Goal: Complete application form

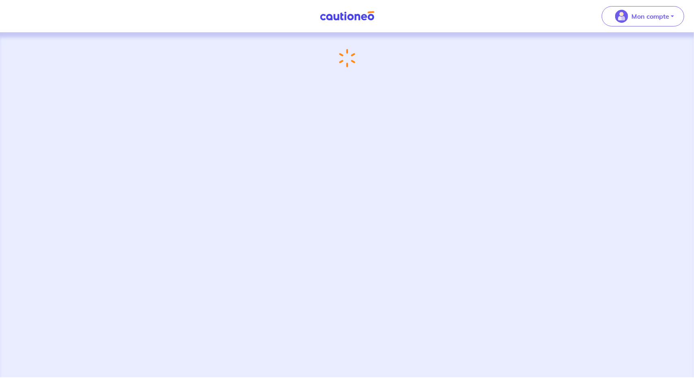
click at [194, 210] on div "Chargement..." at bounding box center [347, 205] width 694 height 345
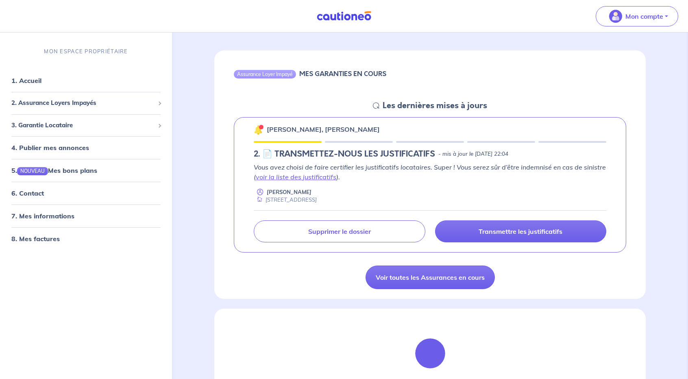
scroll to position [63, 0]
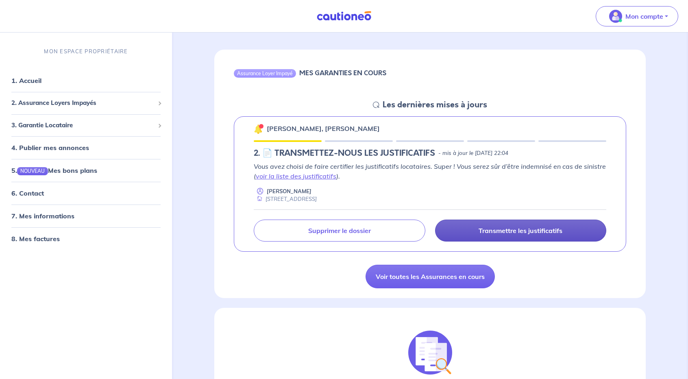
click at [493, 231] on p "Transmettre les justificatifs" at bounding box center [521, 230] width 84 height 8
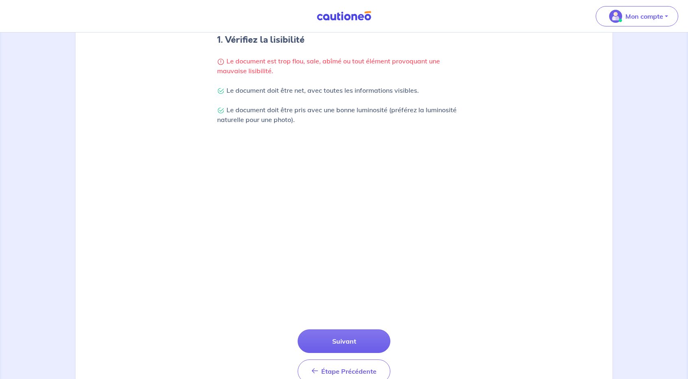
scroll to position [202, 0]
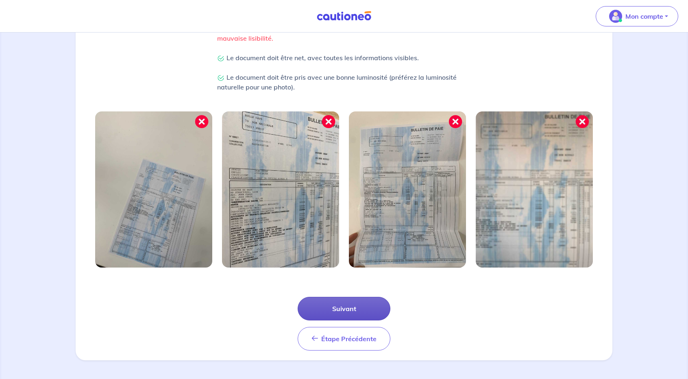
click at [355, 304] on button "Suivant" at bounding box center [344, 309] width 93 height 24
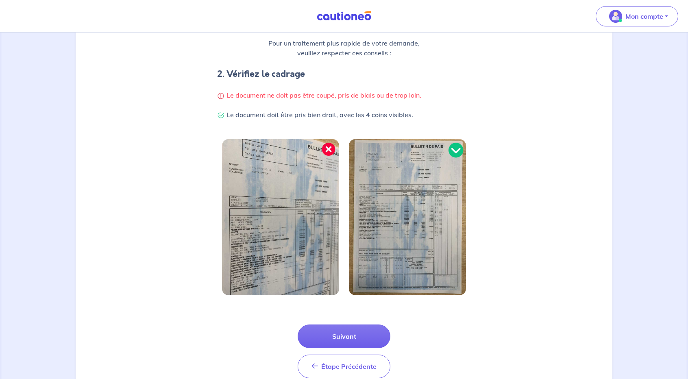
scroll to position [136, 0]
click at [356, 337] on button "Suivant" at bounding box center [344, 336] width 93 height 24
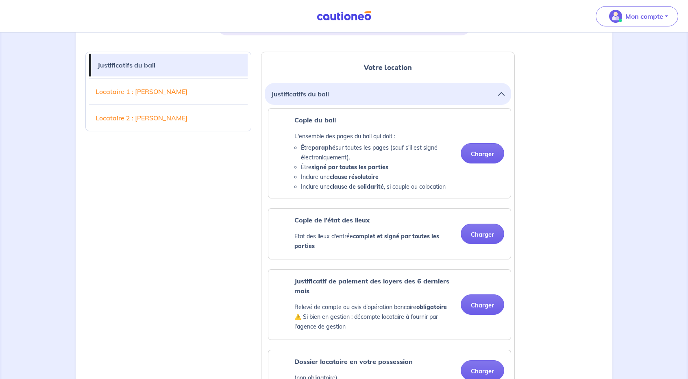
scroll to position [192, 0]
click at [479, 151] on button "Charger" at bounding box center [483, 154] width 44 height 20
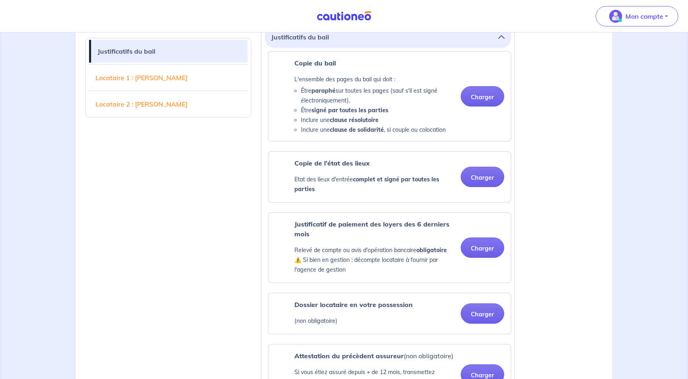
scroll to position [251, 0]
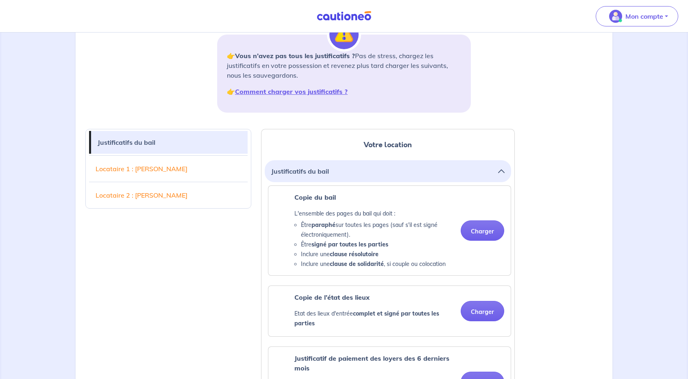
scroll to position [115, 0]
click at [485, 232] on button "Charger" at bounding box center [483, 231] width 44 height 20
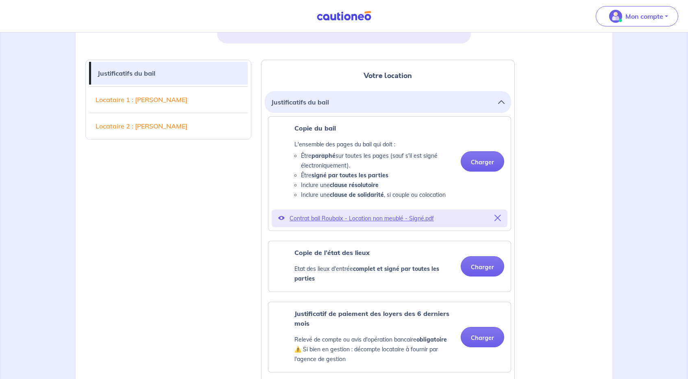
scroll to position [194, 0]
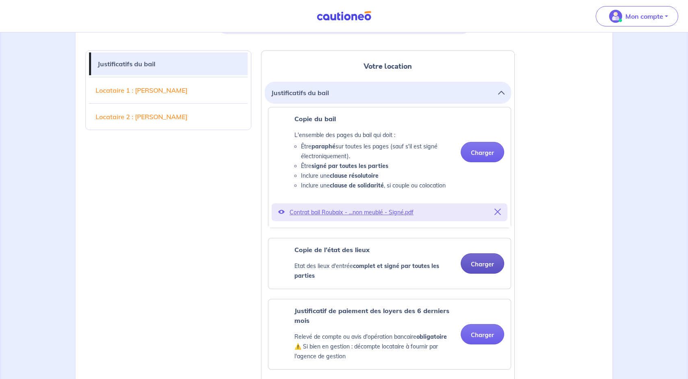
click at [481, 261] on button "Charger" at bounding box center [483, 263] width 44 height 20
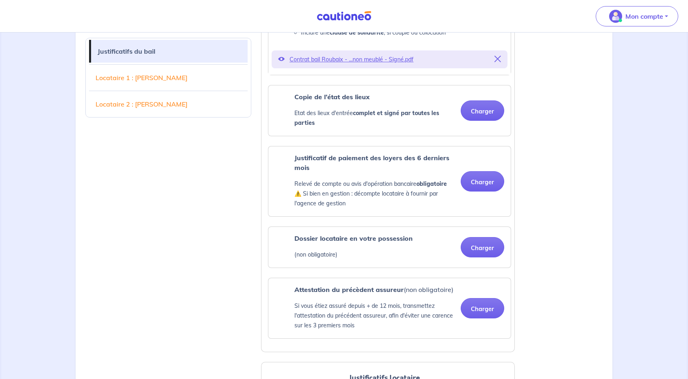
scroll to position [348, 0]
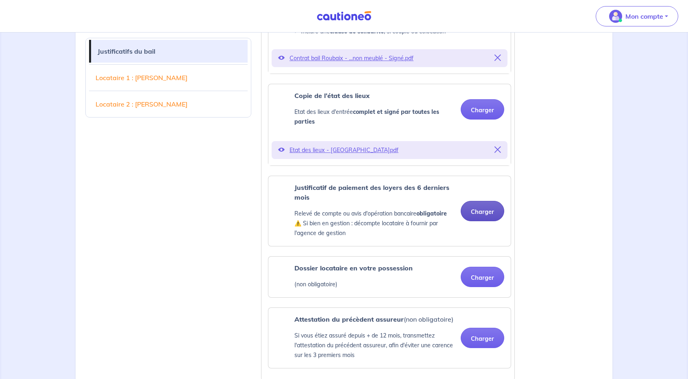
click at [486, 214] on button "Charger" at bounding box center [483, 211] width 44 height 20
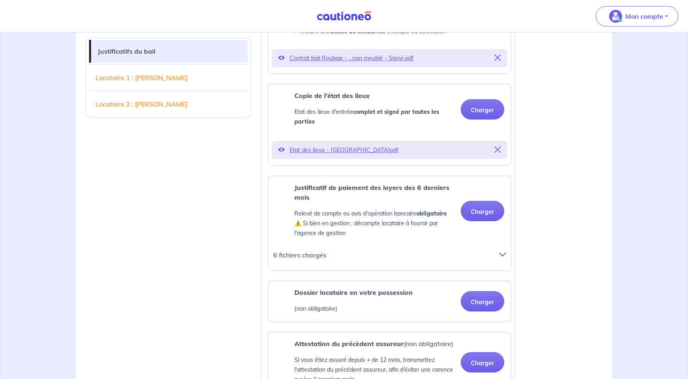
click at [502, 255] on icon at bounding box center [502, 254] width 7 height 7
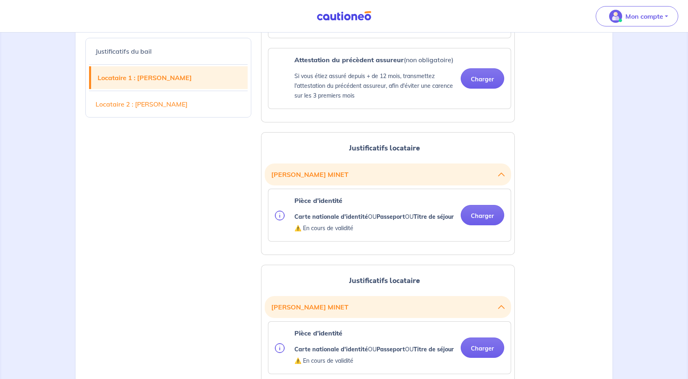
scroll to position [765, 0]
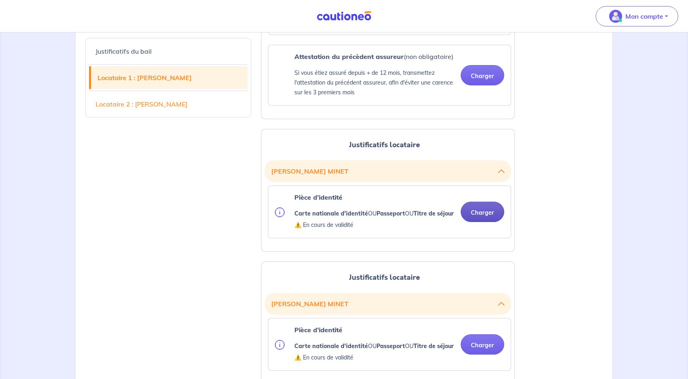
click at [487, 218] on button "Charger" at bounding box center [483, 212] width 44 height 20
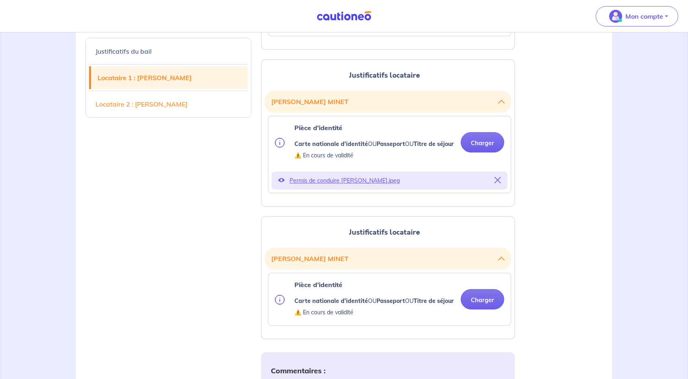
scroll to position [837, 0]
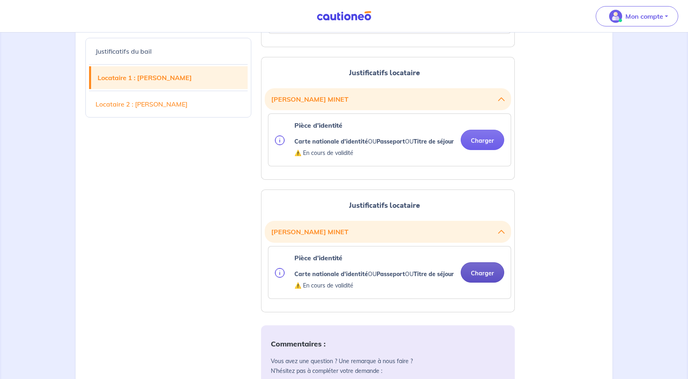
click at [486, 283] on button "Charger" at bounding box center [483, 272] width 44 height 20
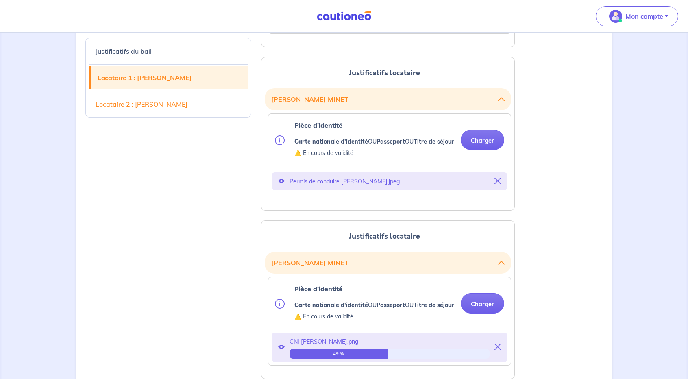
click at [570, 223] on div "Justificatifs du bail Locataire 1 : Johnny MINET Locataire 2 : Cecile MINET Vot…" at bounding box center [344, 41] width 527 height 1289
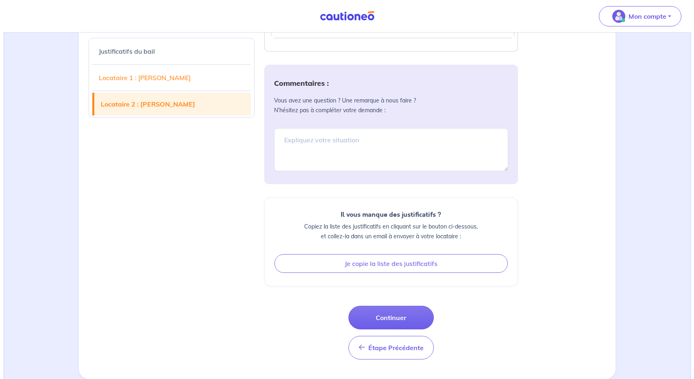
scroll to position [1175, 0]
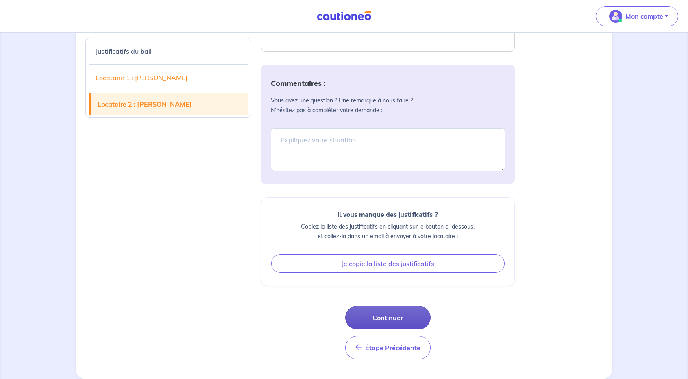
click at [407, 321] on button "Continuer" at bounding box center [387, 318] width 85 height 24
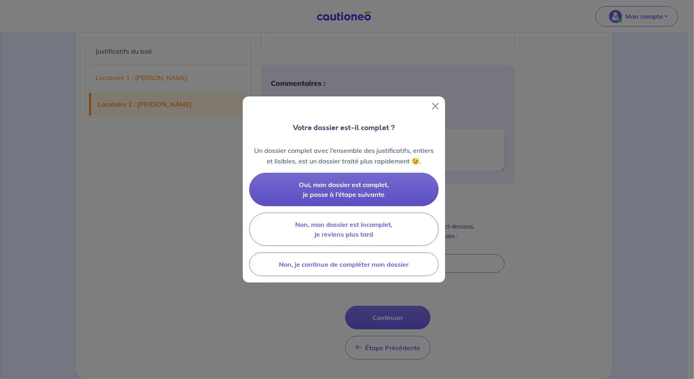
click at [398, 187] on button "Oui, mon dossier est complet, je passe à l’étape suivante" at bounding box center [343, 189] width 189 height 33
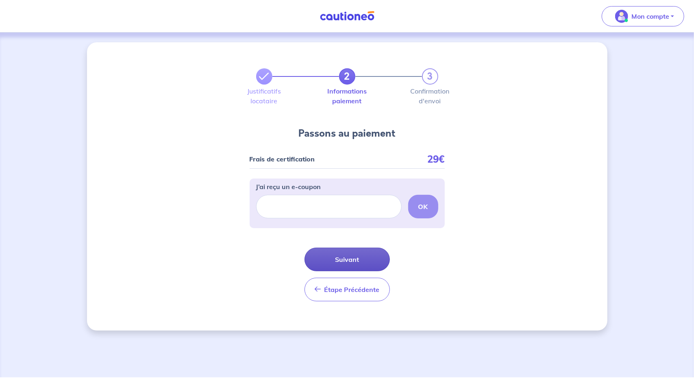
click at [352, 257] on button "Suivant" at bounding box center [347, 260] width 85 height 24
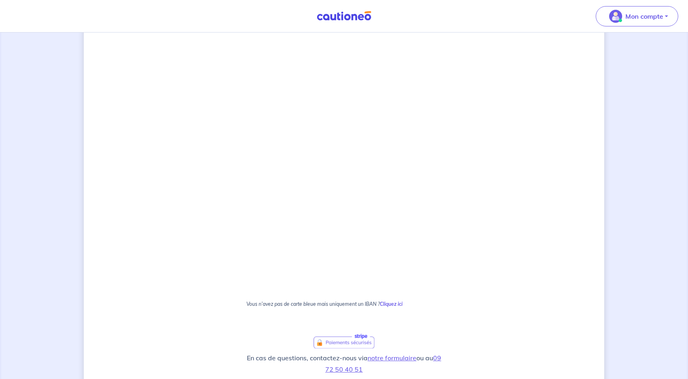
scroll to position [323, 0]
click at [498, 202] on div "2 3 Justificatifs locataire Informations paiement Confirmation d'envoi Passons …" at bounding box center [344, 97] width 520 height 757
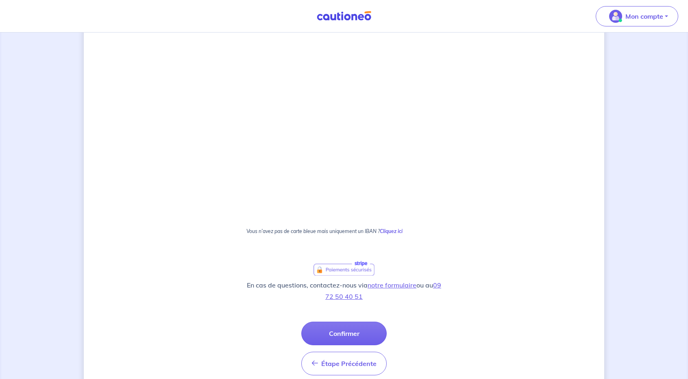
scroll to position [430, 0]
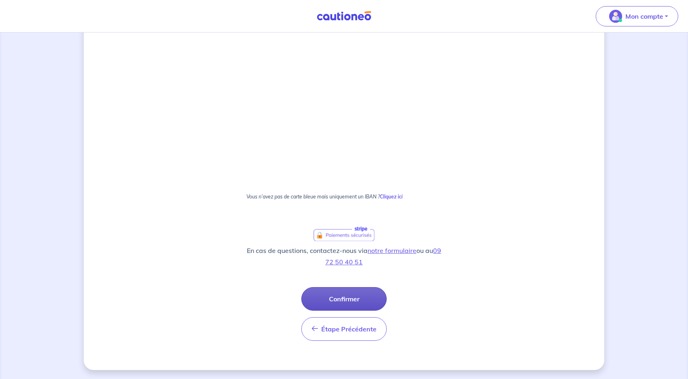
click at [350, 301] on button "Confirmer" at bounding box center [343, 299] width 85 height 24
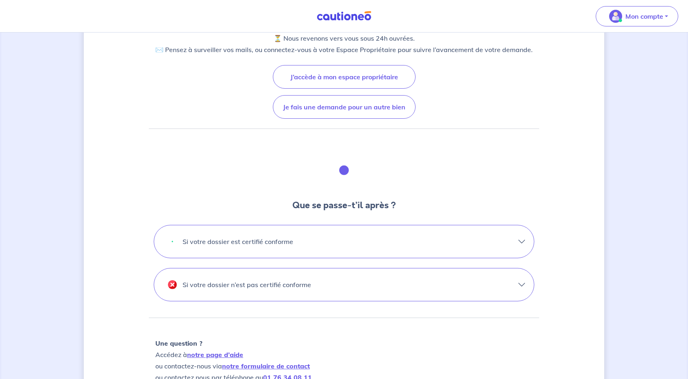
scroll to position [113, 0]
click at [446, 239] on button "Si votre dossier est certifié conforme" at bounding box center [344, 241] width 380 height 33
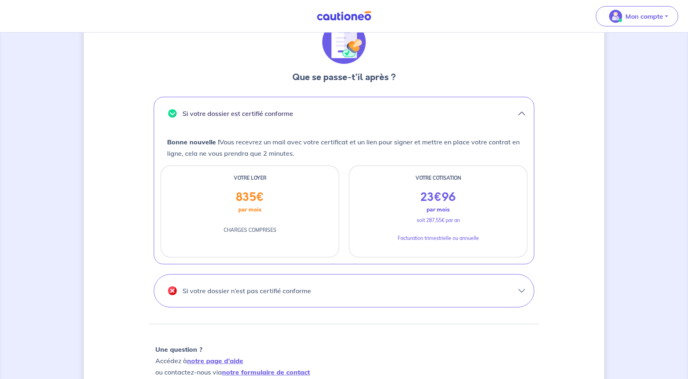
scroll to position [242, 0]
click at [448, 283] on button "Si votre dossier n’est pas certifié conforme" at bounding box center [344, 290] width 380 height 33
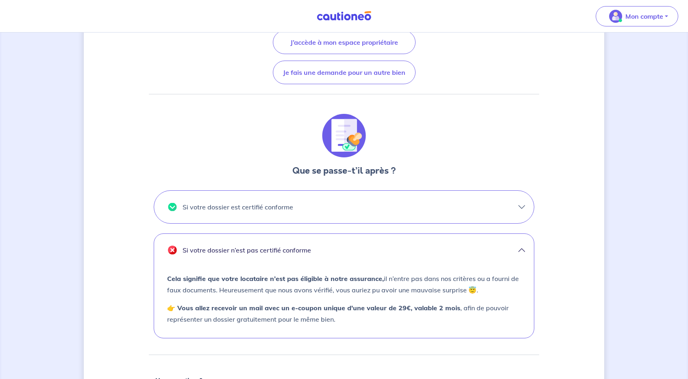
scroll to position [146, 0]
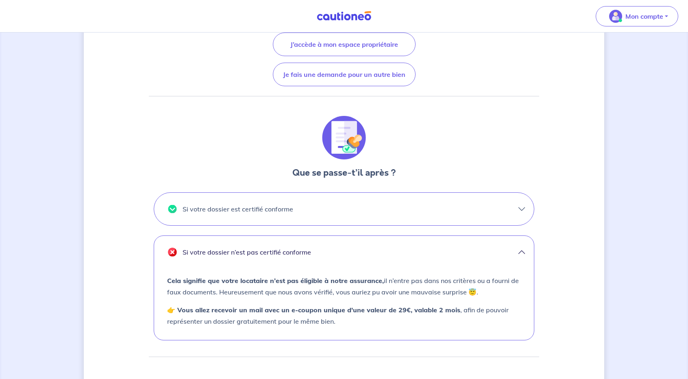
click at [520, 116] on div "Votre moyen de paiement a été validé. Votre dossier est désormais en cours d’an…" at bounding box center [344, 193] width 390 height 555
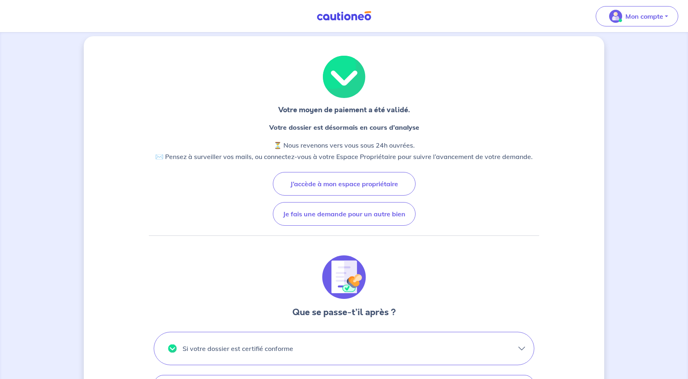
scroll to position [0, 0]
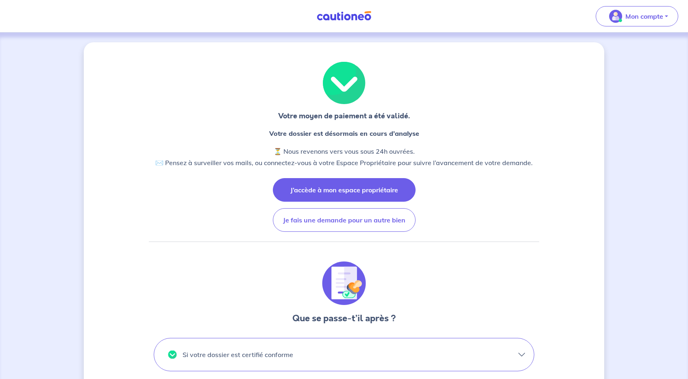
click at [328, 188] on button "J’accède à mon espace propriétaire" at bounding box center [344, 190] width 143 height 24
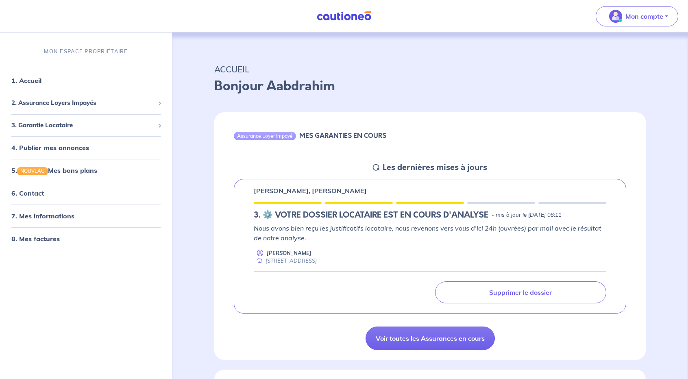
click at [328, 188] on p "Johnny MINET, Cecile MINET" at bounding box center [310, 191] width 113 height 10
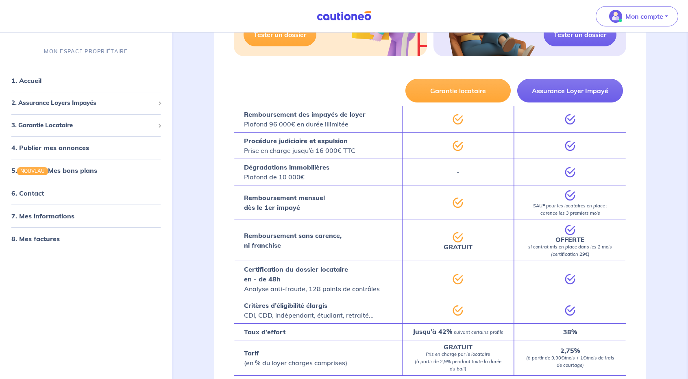
scroll to position [505, 0]
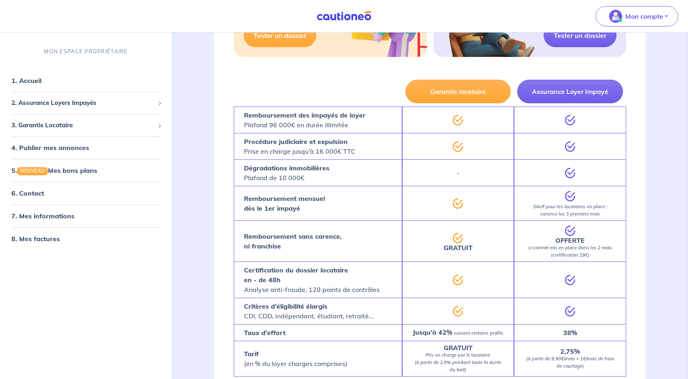
drag, startPoint x: 589, startPoint y: 281, endPoint x: 390, endPoint y: 290, distance: 199.1
click at [390, 290] on div "Certification du dossier locataire en - de 48h Analyse anti-fraude, 128 points …" at bounding box center [318, 279] width 168 height 36
